Goal: Information Seeking & Learning: Learn about a topic

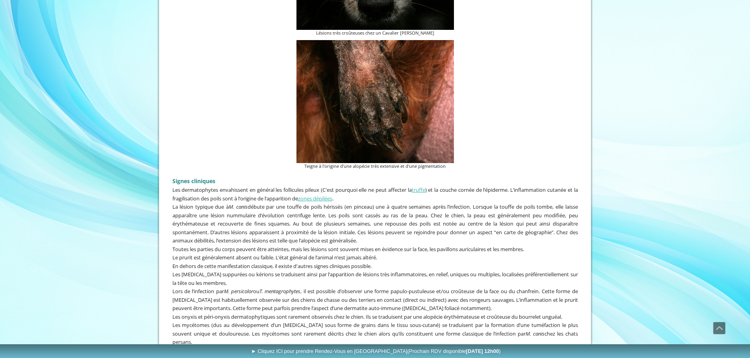
scroll to position [1181, 0]
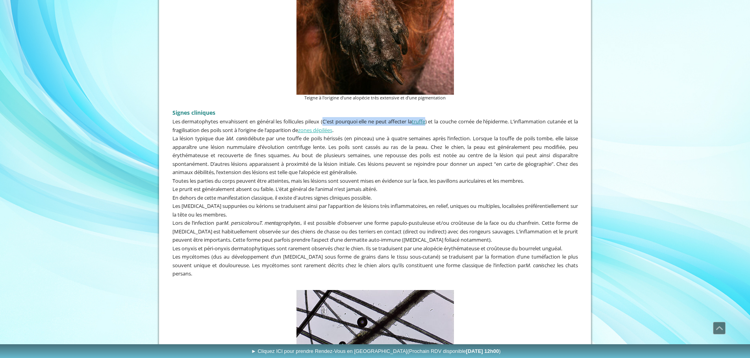
drag, startPoint x: 324, startPoint y: 120, endPoint x: 429, endPoint y: 120, distance: 104.7
click at [429, 120] on span "Les dermatophytes envahissent en général les follicules pileux (C'est pourquoi …" at bounding box center [374, 126] width 405 height 16
copy span "C'est pourquoi elle ne peut affecter la truffe"
drag, startPoint x: 170, startPoint y: 120, endPoint x: 431, endPoint y: 121, distance: 260.9
click at [431, 121] on div "Signes cliniques Les dermatophytes envahissent en général les follicules pileux…" at bounding box center [374, 195] width 409 height 185
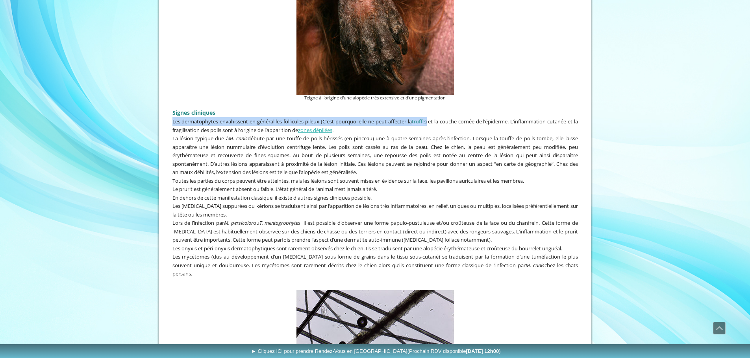
copy span "Les dermatophytes envahissent en général les follicules pileux (C'est pourquoi …"
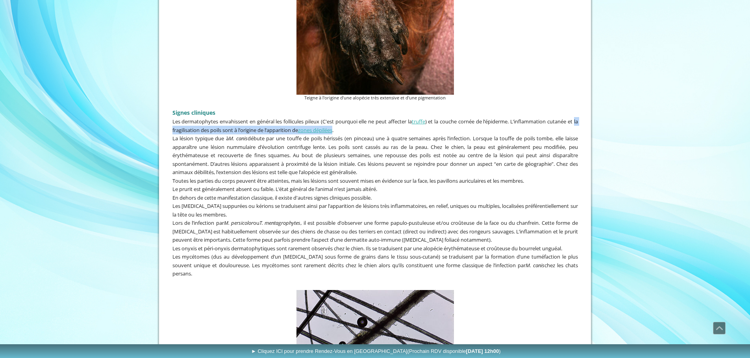
drag, startPoint x: 343, startPoint y: 129, endPoint x: 171, endPoint y: 133, distance: 172.0
click at [171, 133] on div "Signes cliniques Les dermatophytes envahissent en général les follicules pileux…" at bounding box center [374, 195] width 409 height 185
copy span "la fragilisation des poils sont à l’origine de l’apparition de zones dépilées"
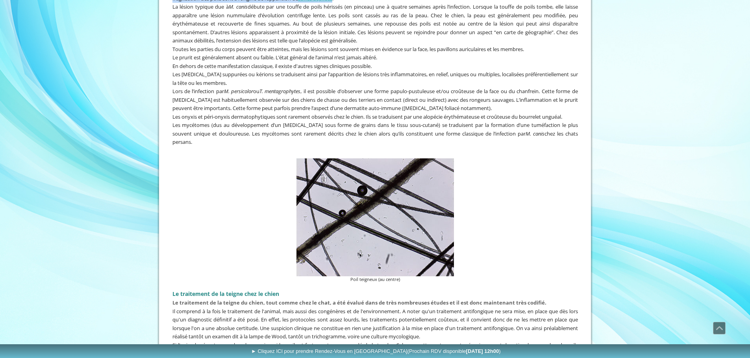
scroll to position [1299, 0]
